Goal: Transaction & Acquisition: Purchase product/service

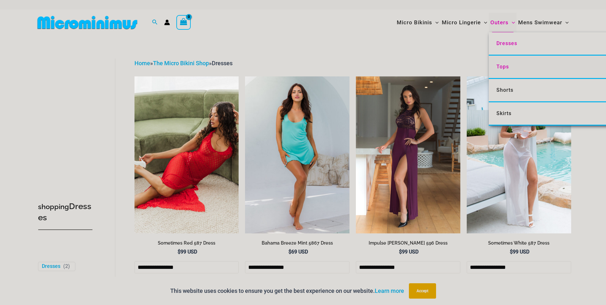
click at [505, 67] on span "Tops" at bounding box center [503, 67] width 12 height 6
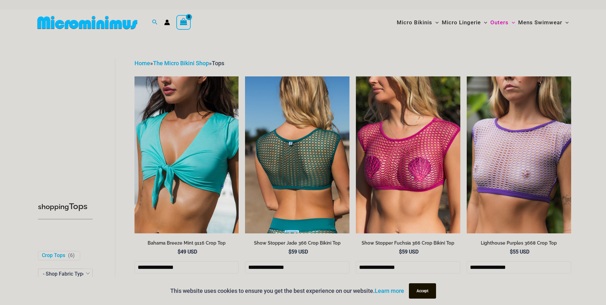
click at [304, 179] on img at bounding box center [297, 154] width 105 height 157
